Goal: Book appointment/travel/reservation

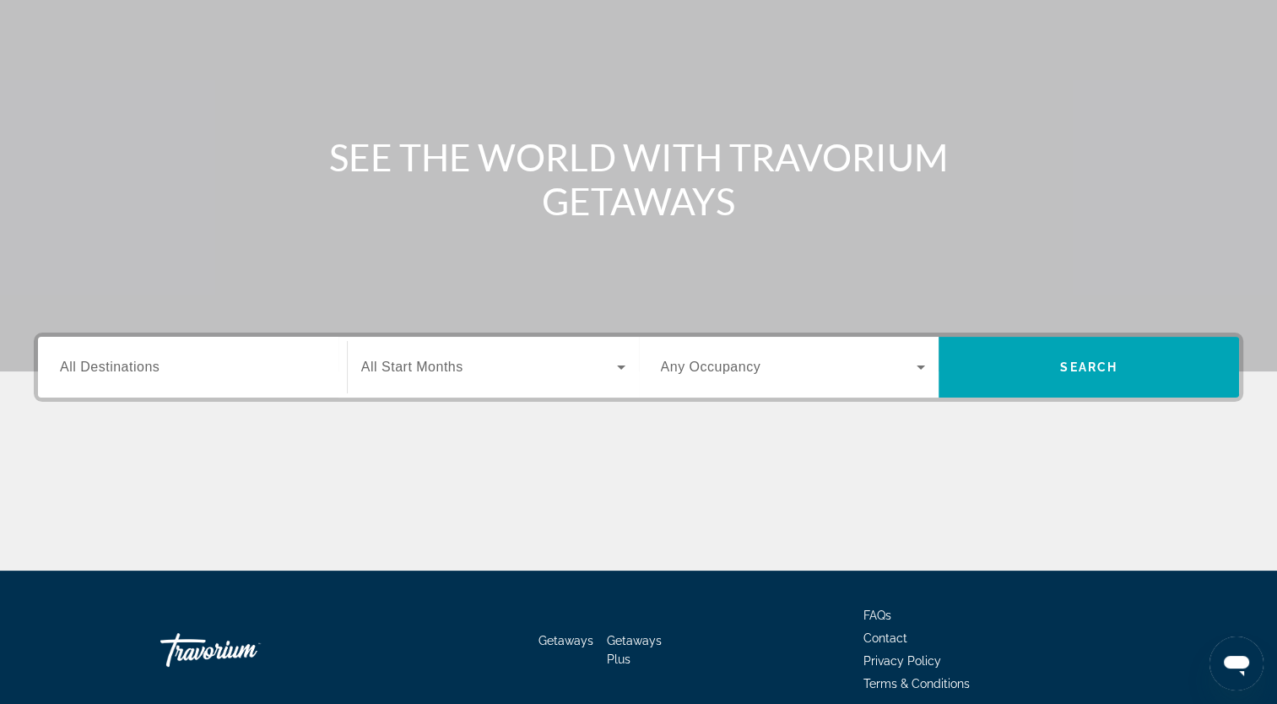
scroll to position [208, 0]
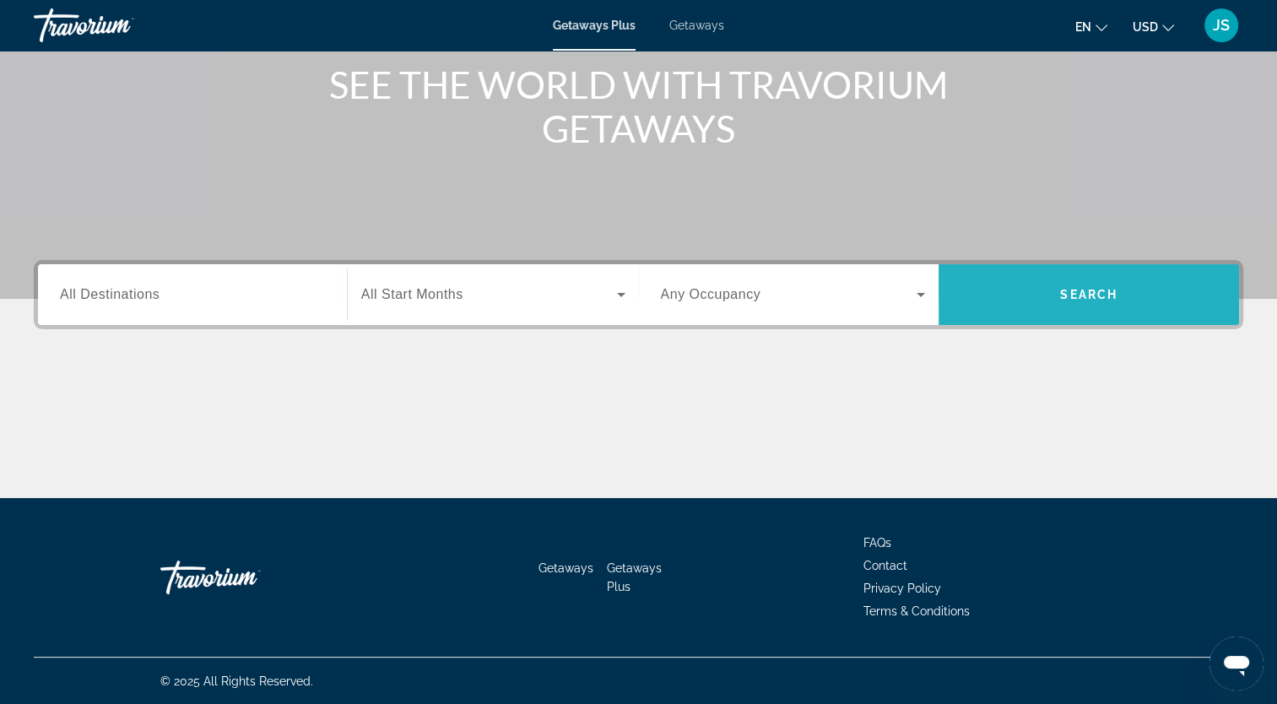
click at [1044, 270] on span "Search" at bounding box center [1089, 294] width 301 height 61
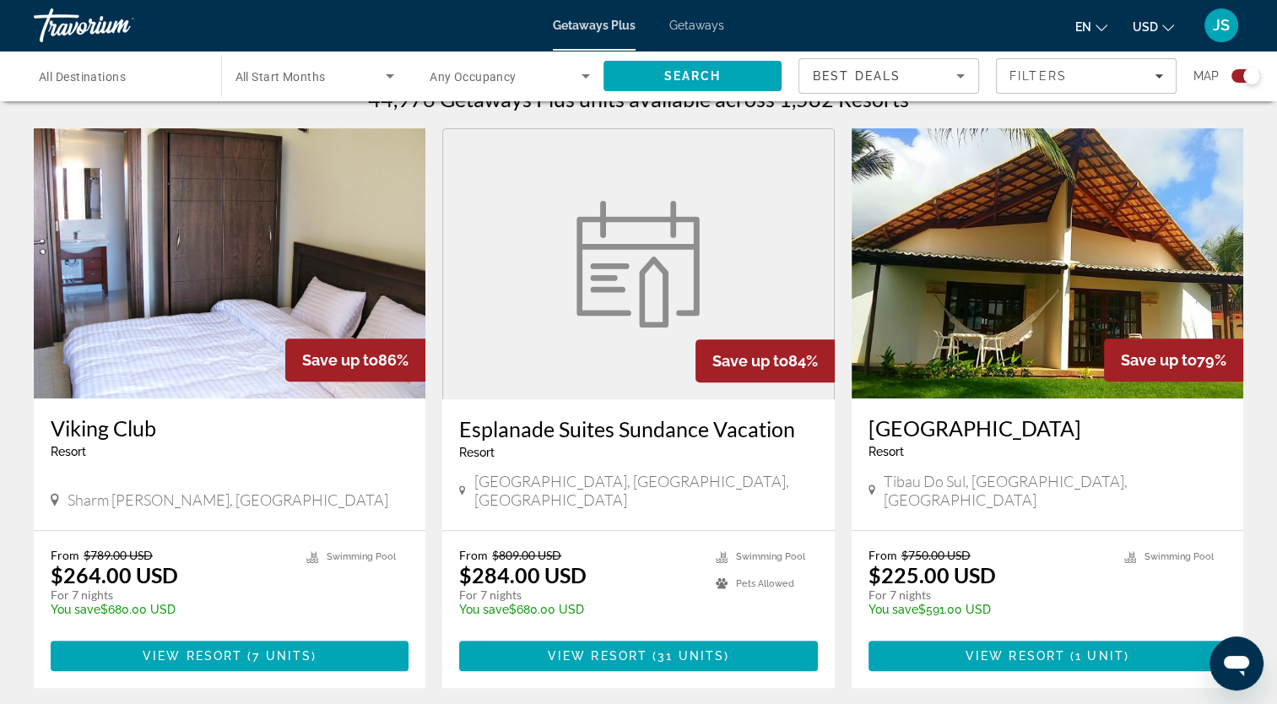
scroll to position [560, 0]
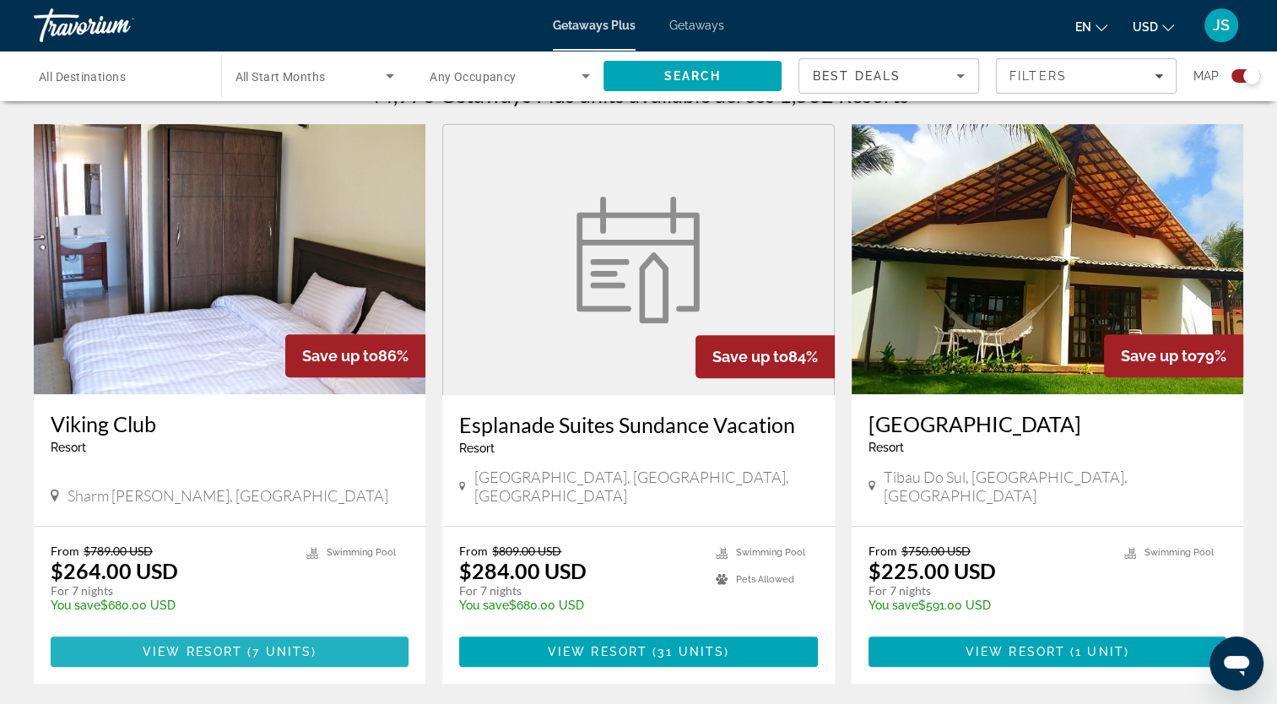
click at [193, 645] on span "View Resort" at bounding box center [193, 652] width 100 height 14
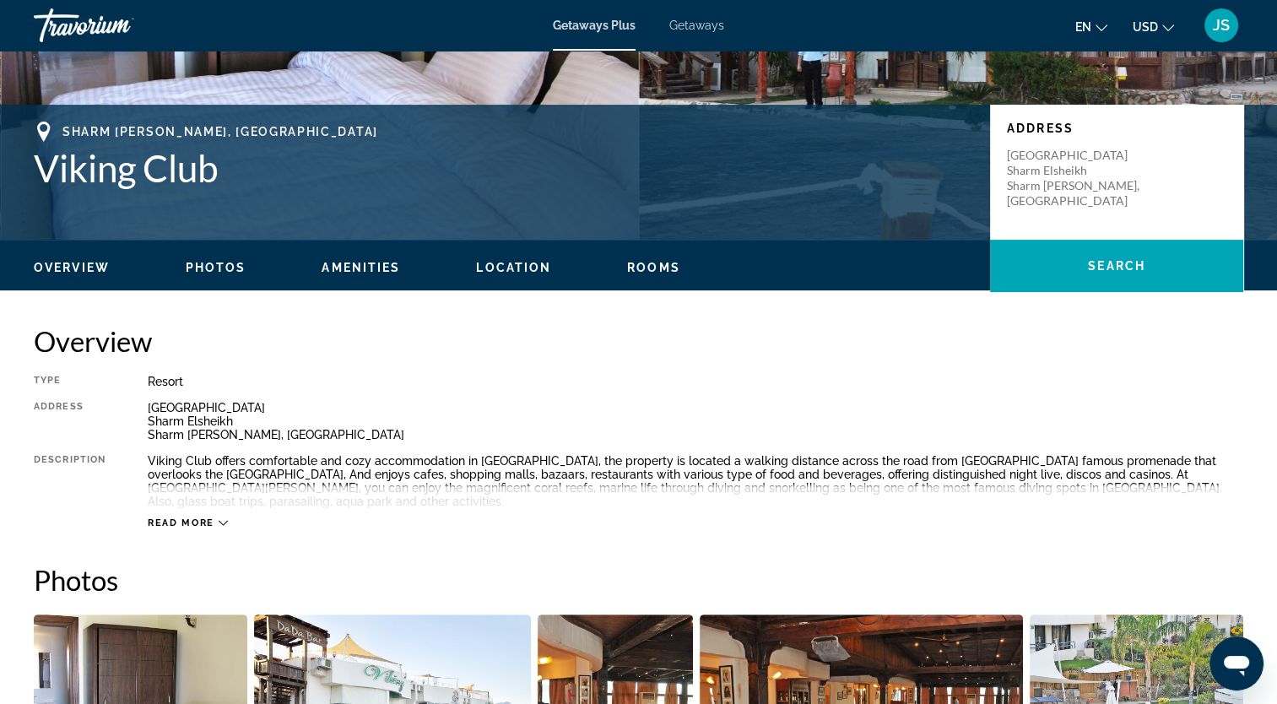
scroll to position [319, 0]
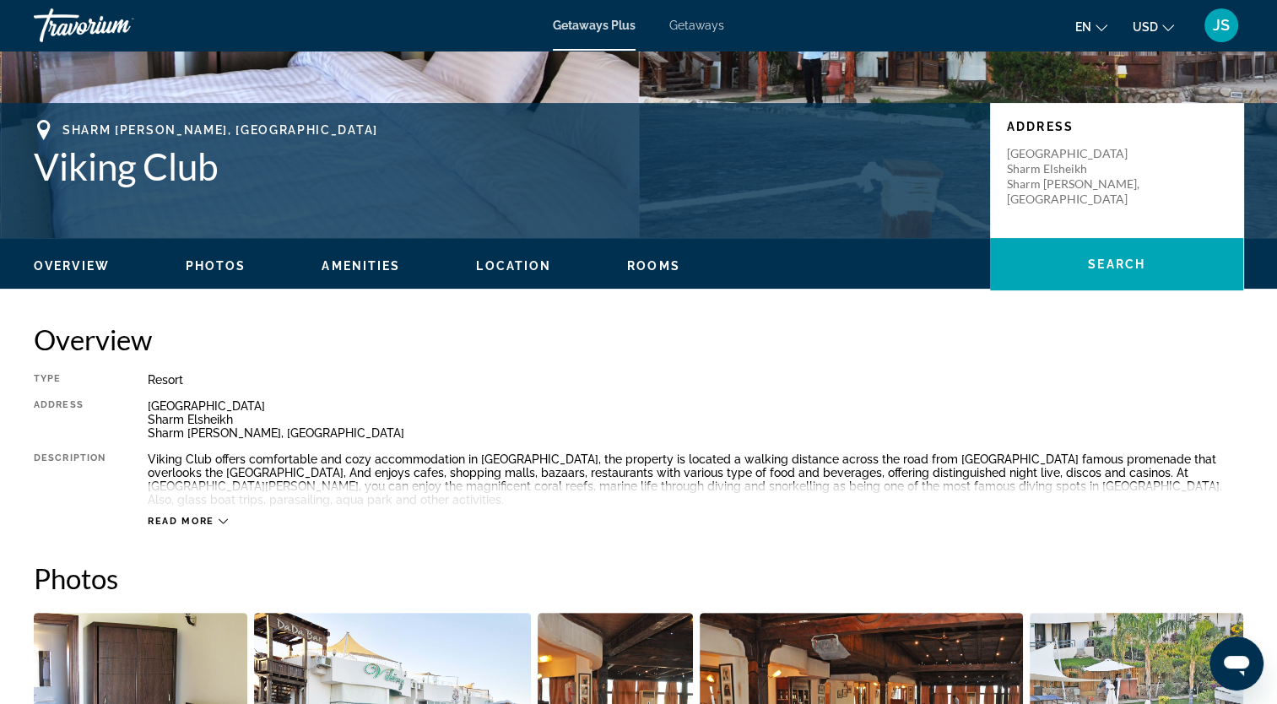
click at [175, 516] on span "Read more" at bounding box center [181, 521] width 67 height 11
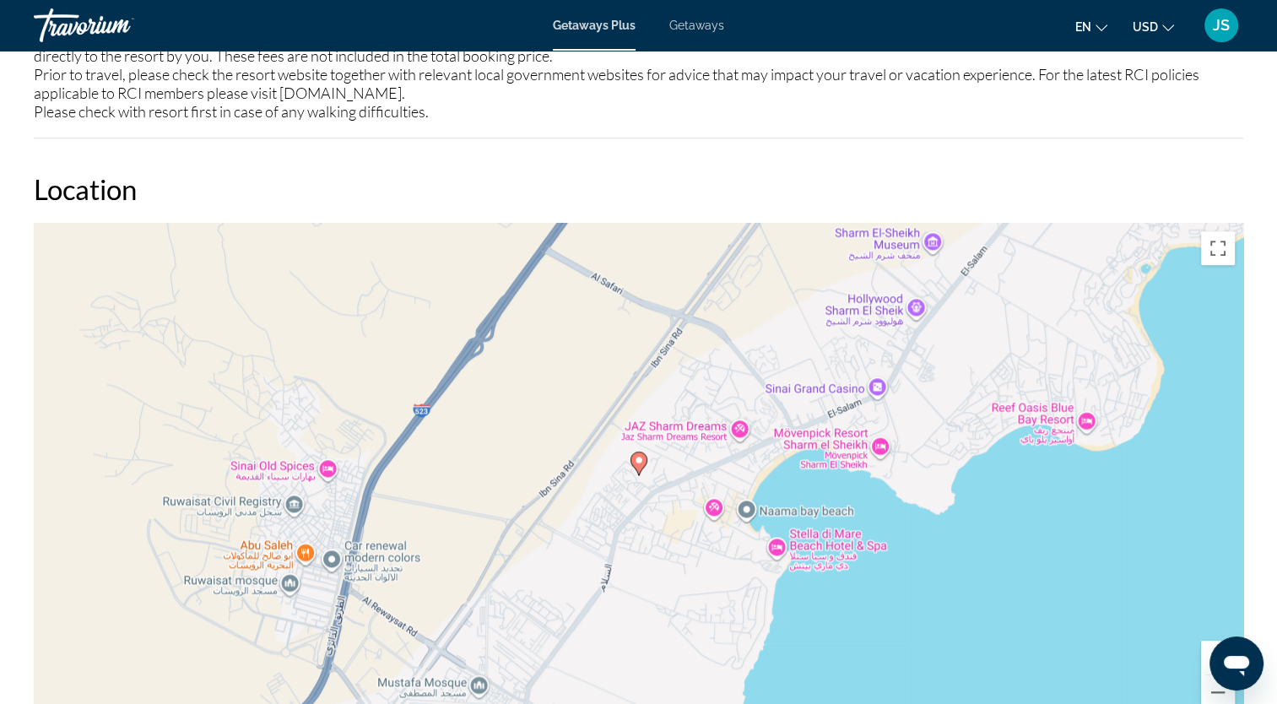
scroll to position [1766, 0]
